Goal: Information Seeking & Learning: Check status

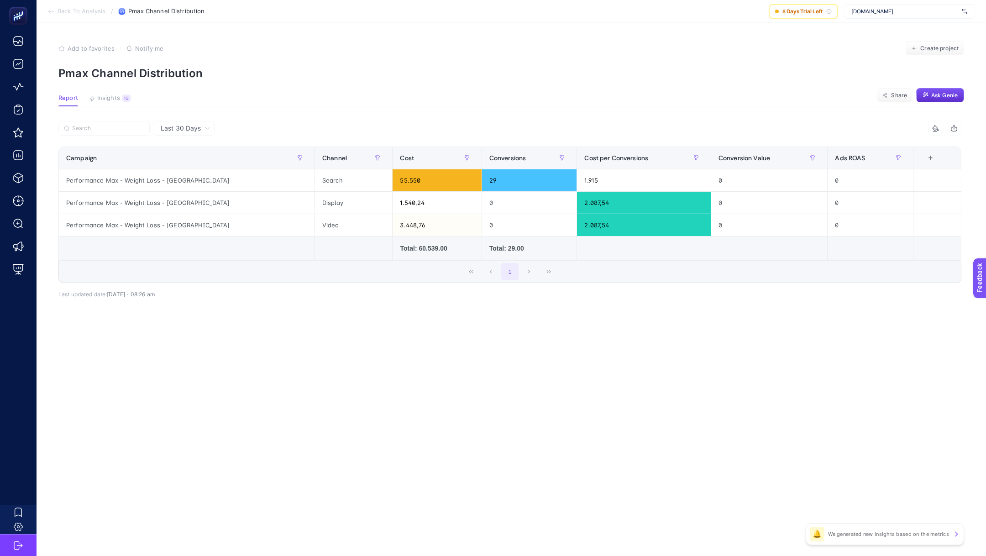
click at [82, 10] on span "Back To Analysis" at bounding box center [82, 11] width 48 height 7
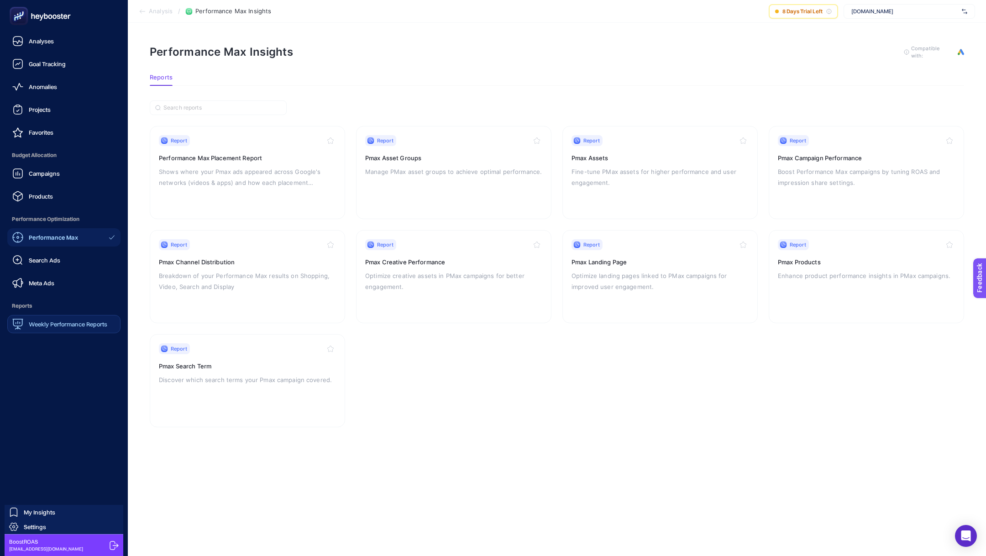
click at [53, 330] on link "Weekly Performance Reports" at bounding box center [63, 324] width 113 height 18
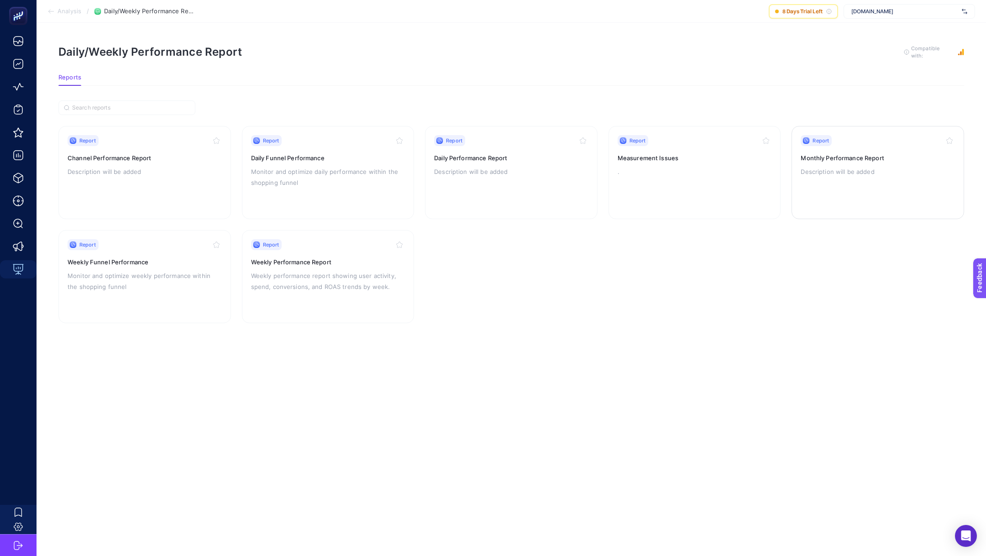
click at [818, 189] on div "Report Monthly Performance Report Description will be added" at bounding box center [878, 172] width 154 height 75
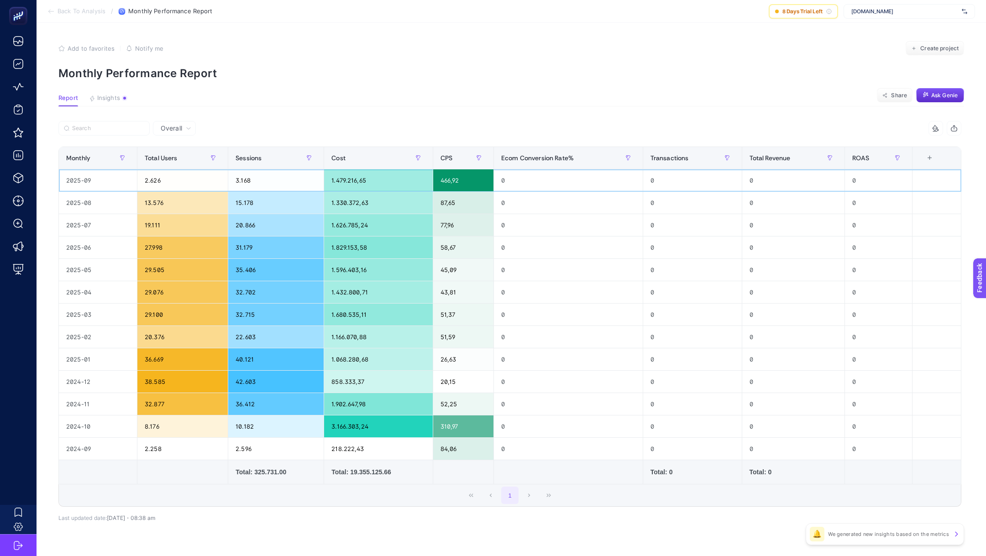
click at [346, 178] on div "1.479.216,65" at bounding box center [378, 180] width 108 height 22
